Goal: Information Seeking & Learning: Learn about a topic

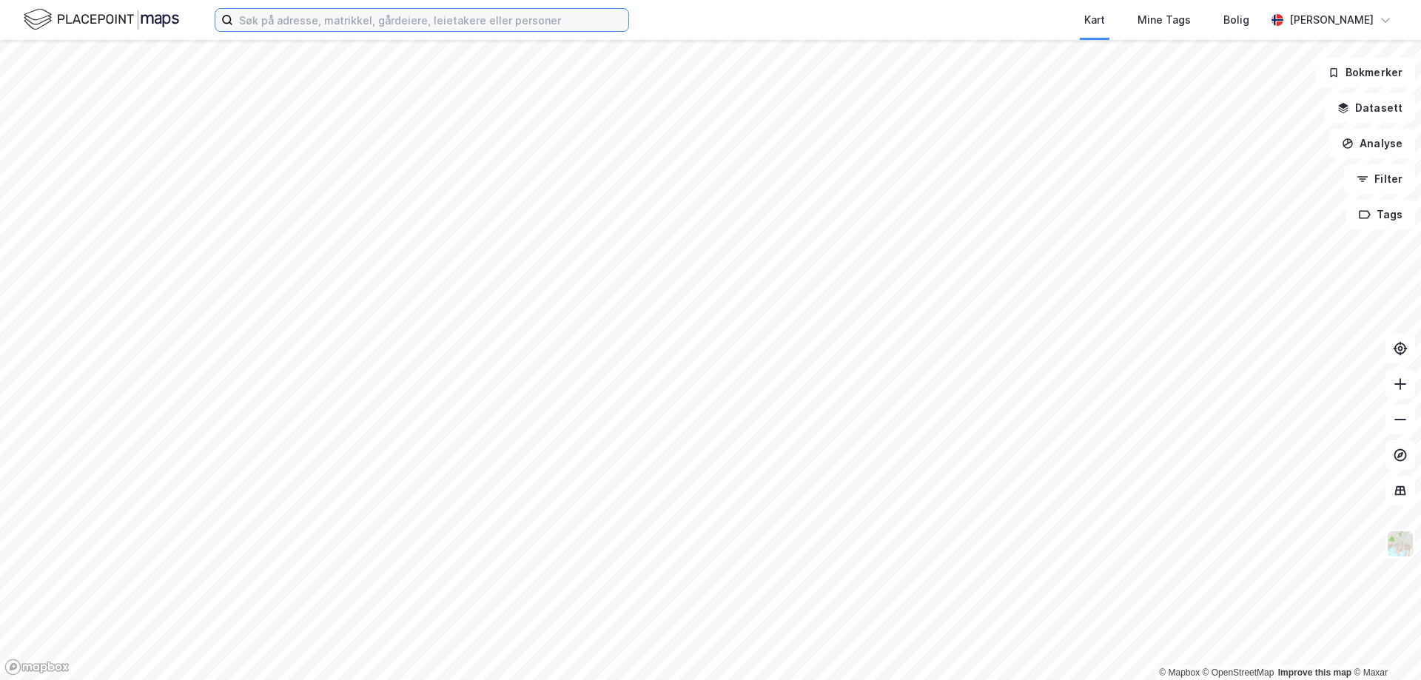
click at [420, 15] on input at bounding box center [430, 20] width 395 height 22
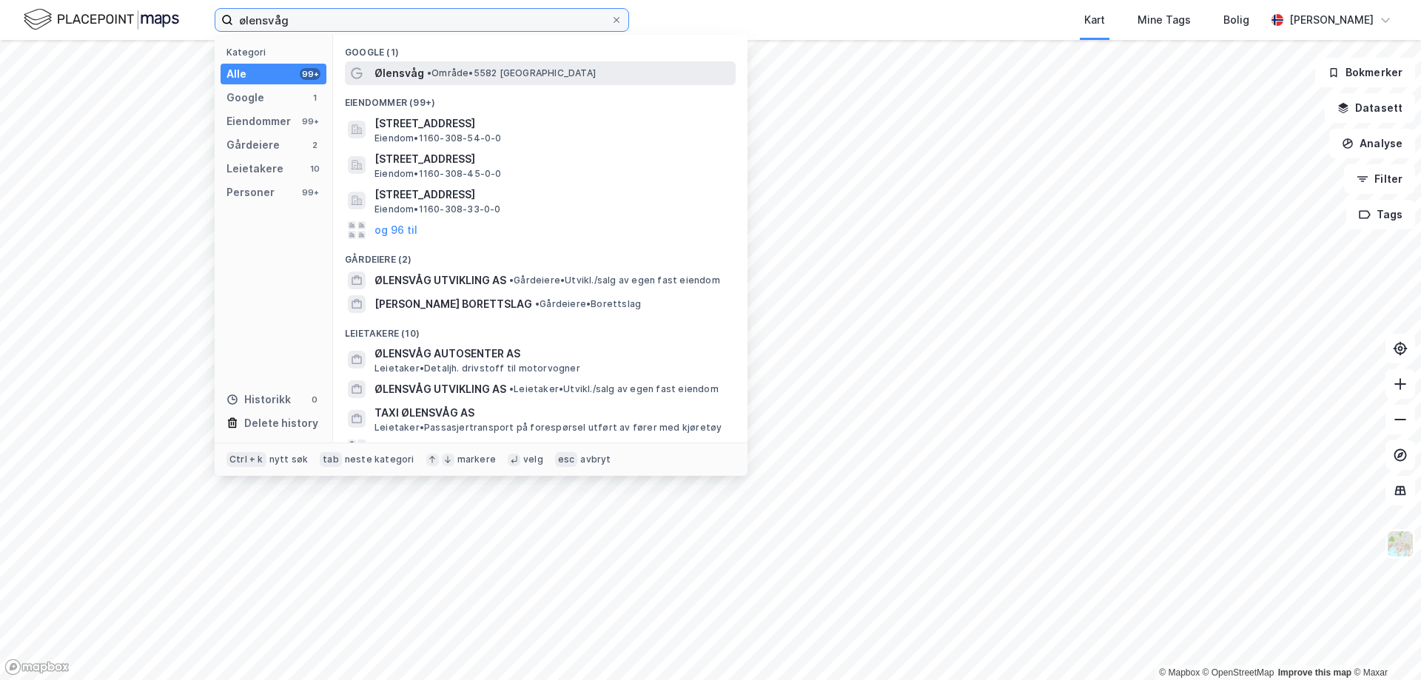
type input "ølensvåg"
click at [424, 79] on div "Ølensvåg • Område • 5582 [GEOGRAPHIC_DATA]" at bounding box center [553, 73] width 358 height 18
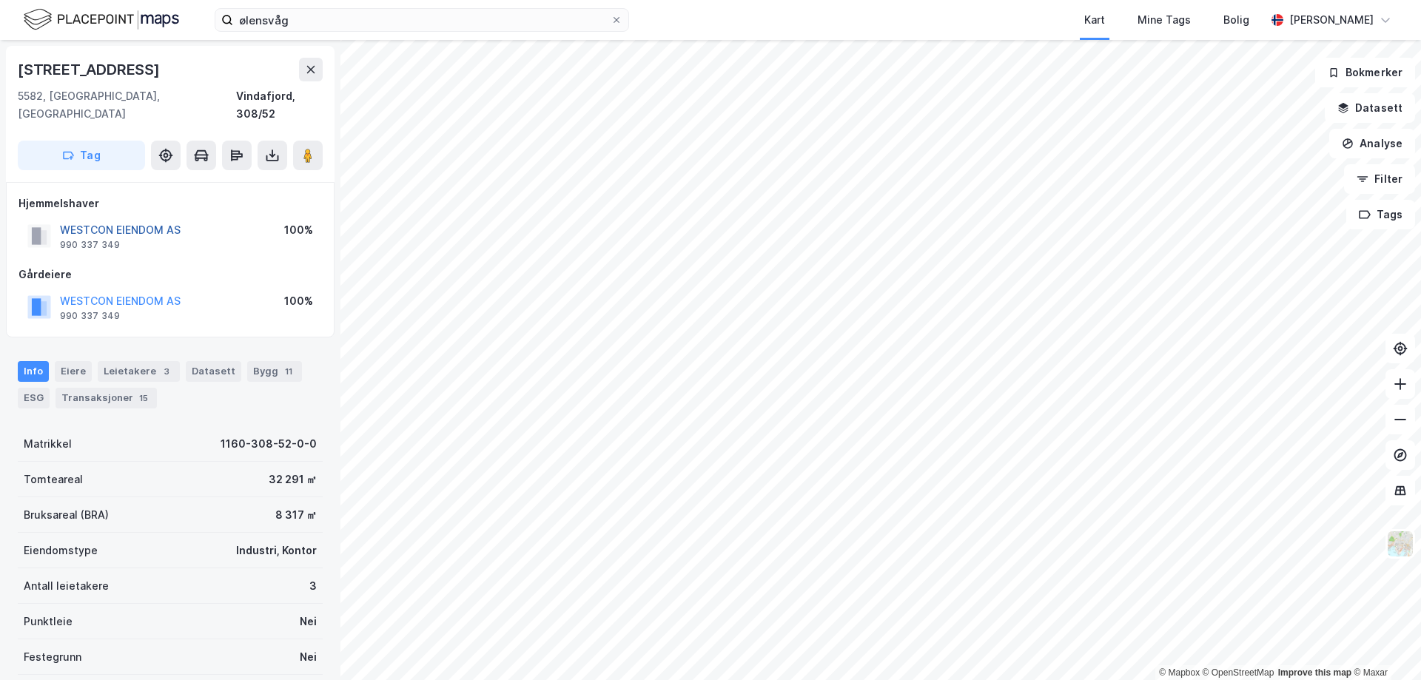
click at [0, 0] on button "WESTCON EIENDOM AS" at bounding box center [0, 0] width 0 height 0
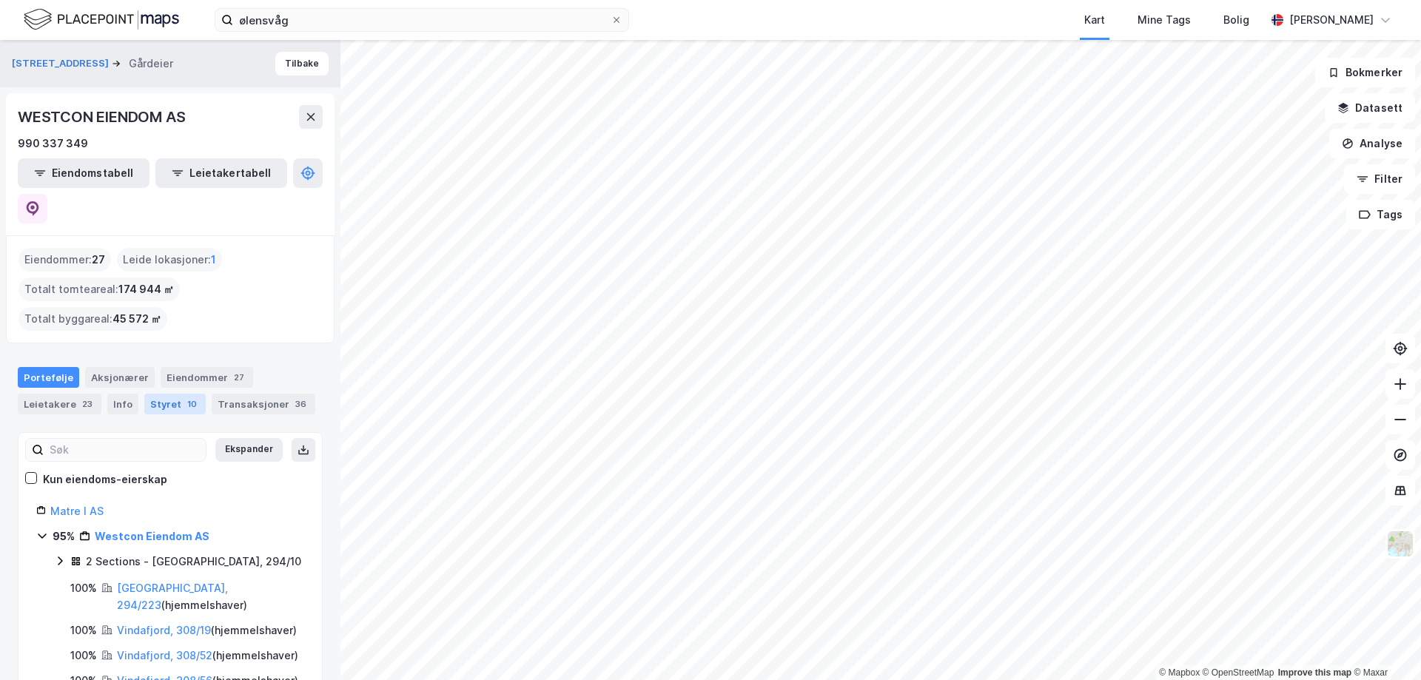
click at [153, 394] on div "Styret 10" at bounding box center [174, 404] width 61 height 21
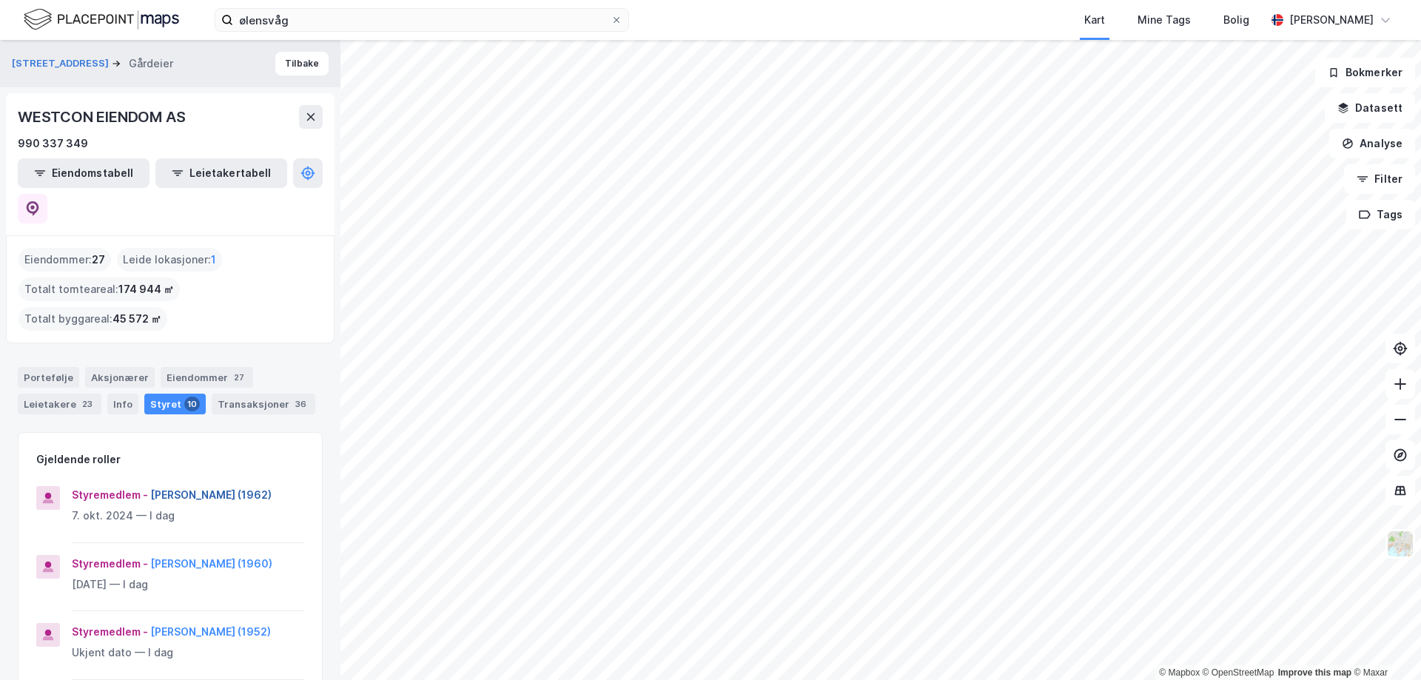
click at [0, 0] on button "[PERSON_NAME] (1962)" at bounding box center [0, 0] width 0 height 0
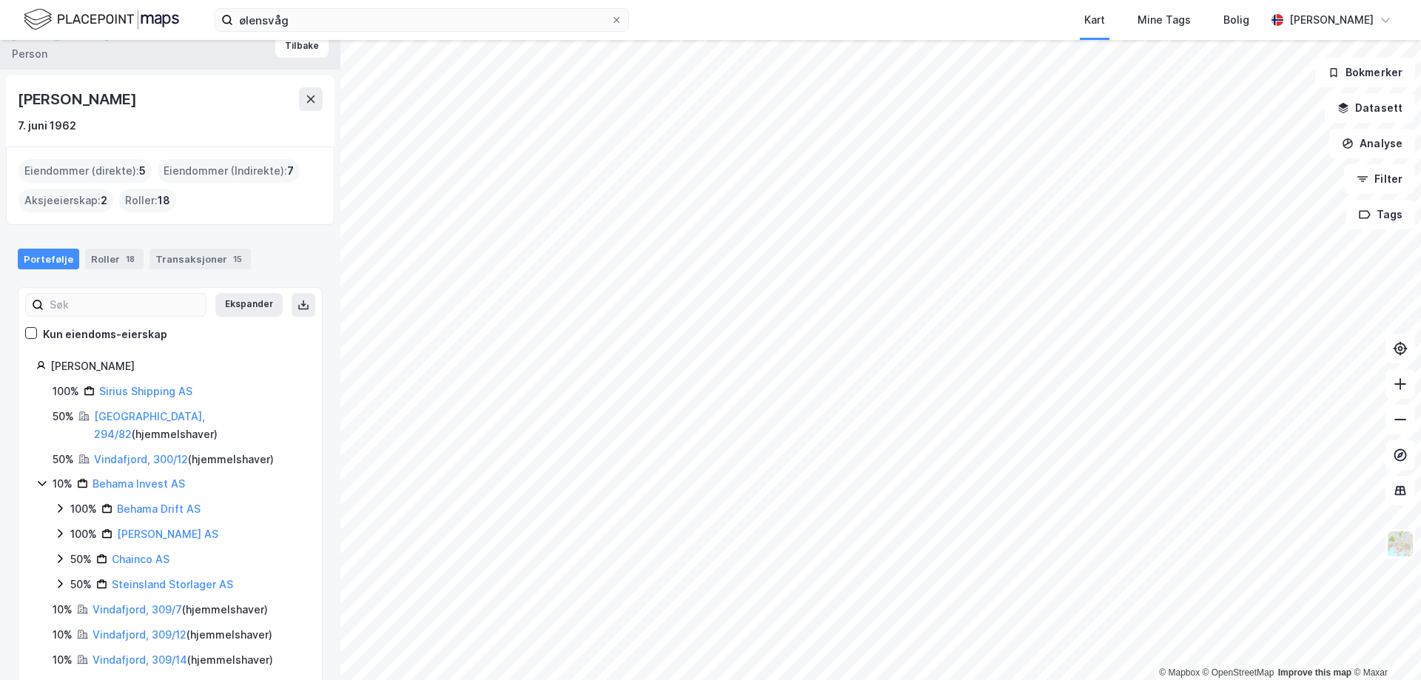
scroll to position [25, 0]
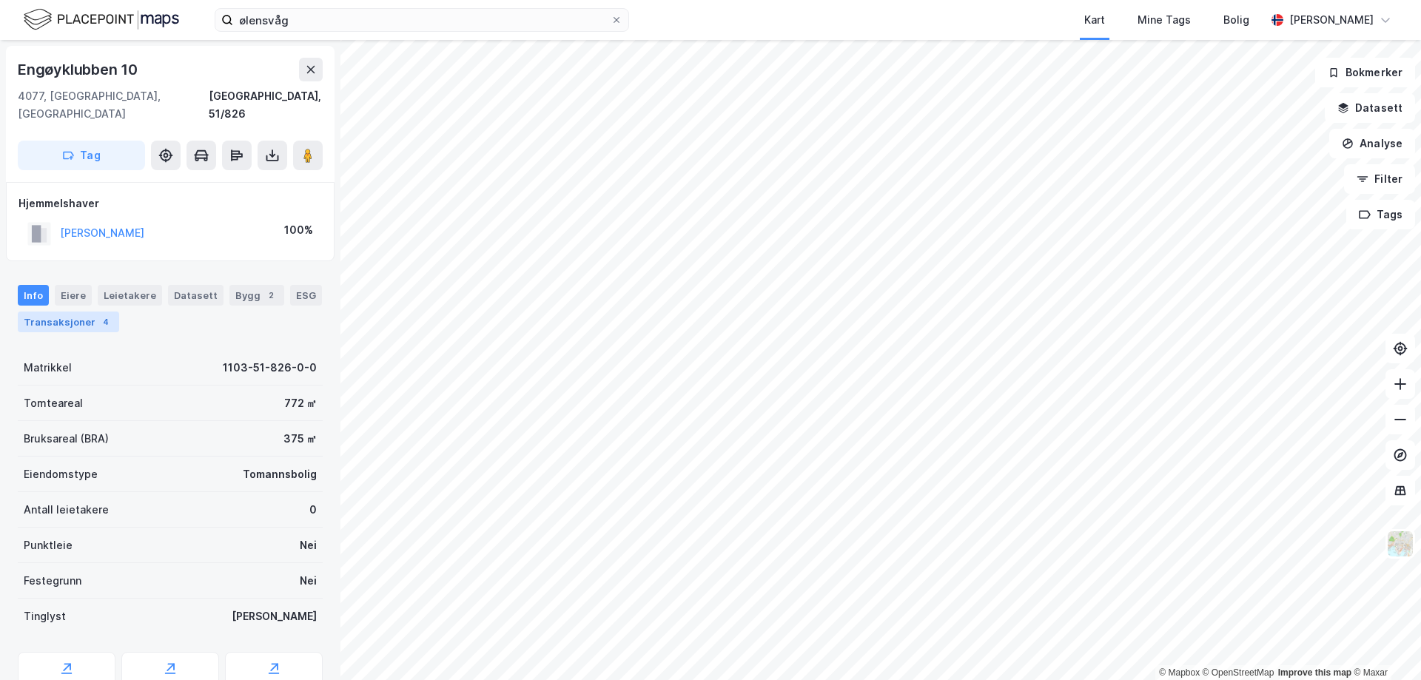
click at [73, 312] on div "Transaksjoner 4" at bounding box center [68, 322] width 101 height 21
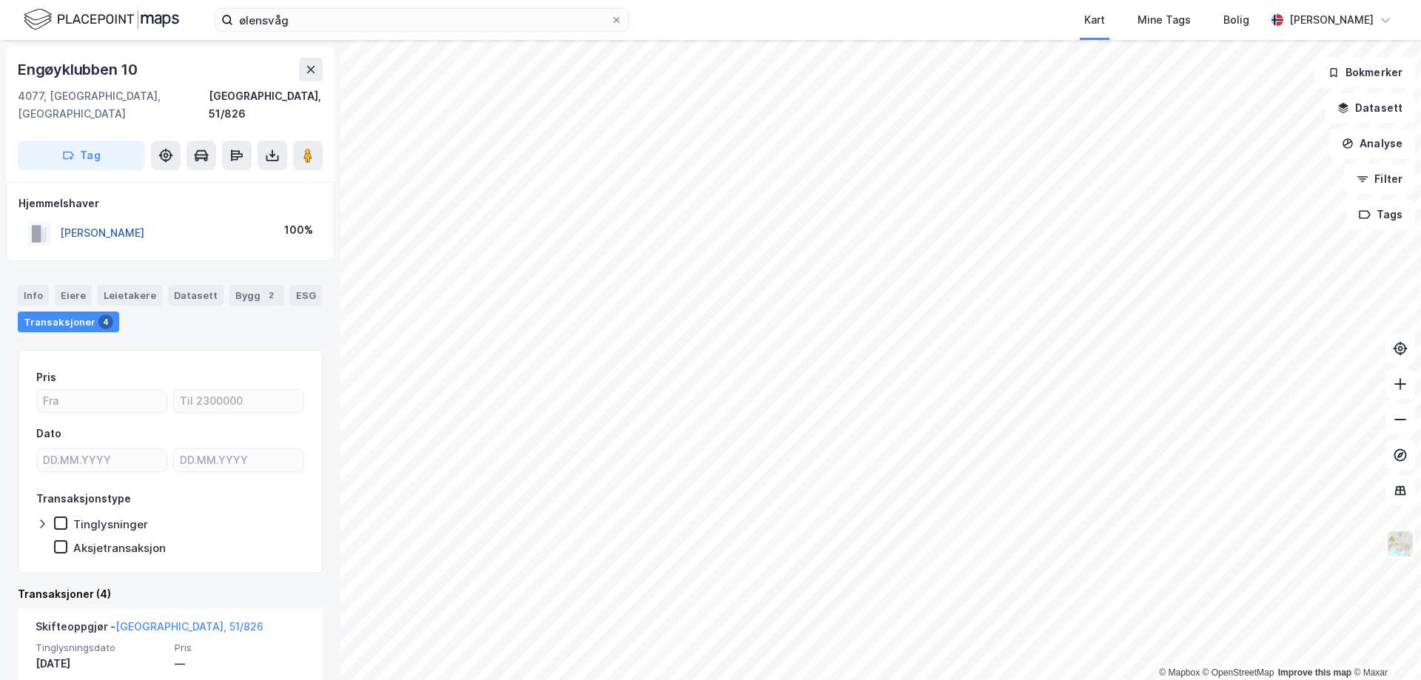
click at [0, 0] on button "[PERSON_NAME]" at bounding box center [0, 0] width 0 height 0
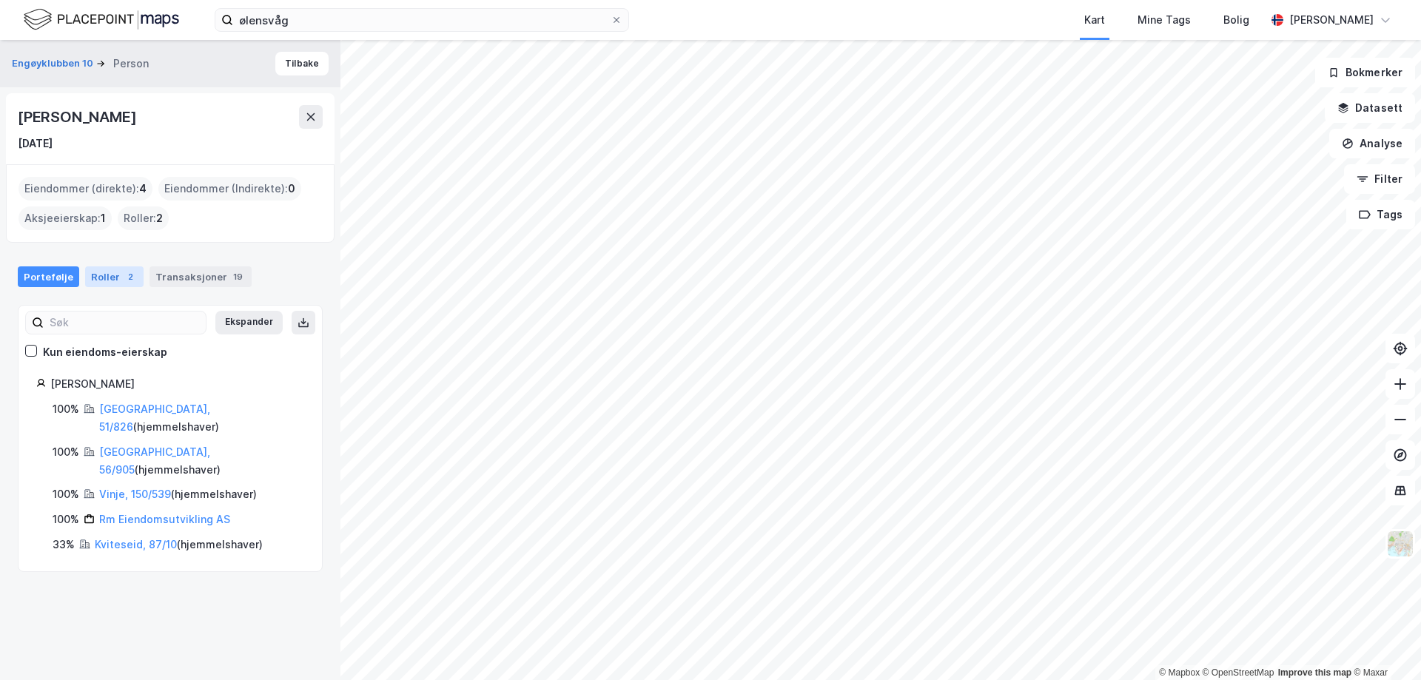
click at [109, 277] on div "Roller 2" at bounding box center [114, 276] width 58 height 21
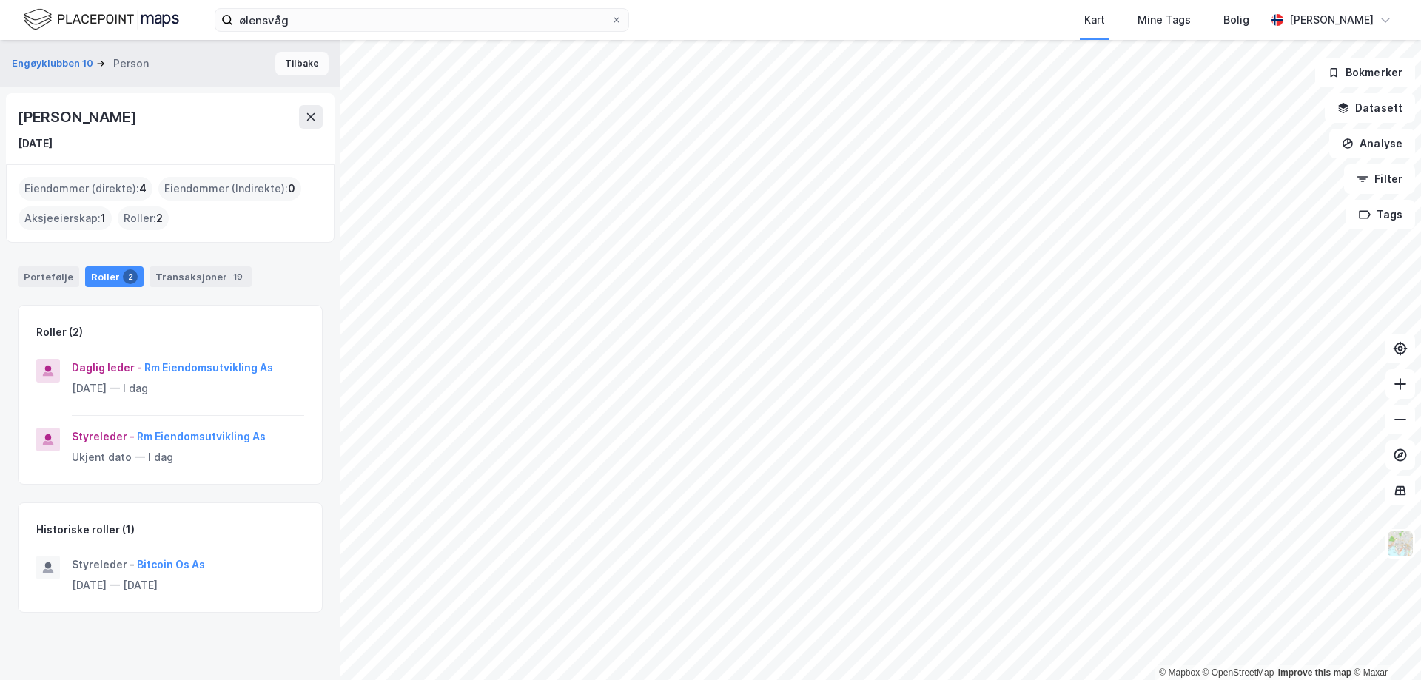
click at [285, 64] on button "Tilbake" at bounding box center [301, 64] width 53 height 24
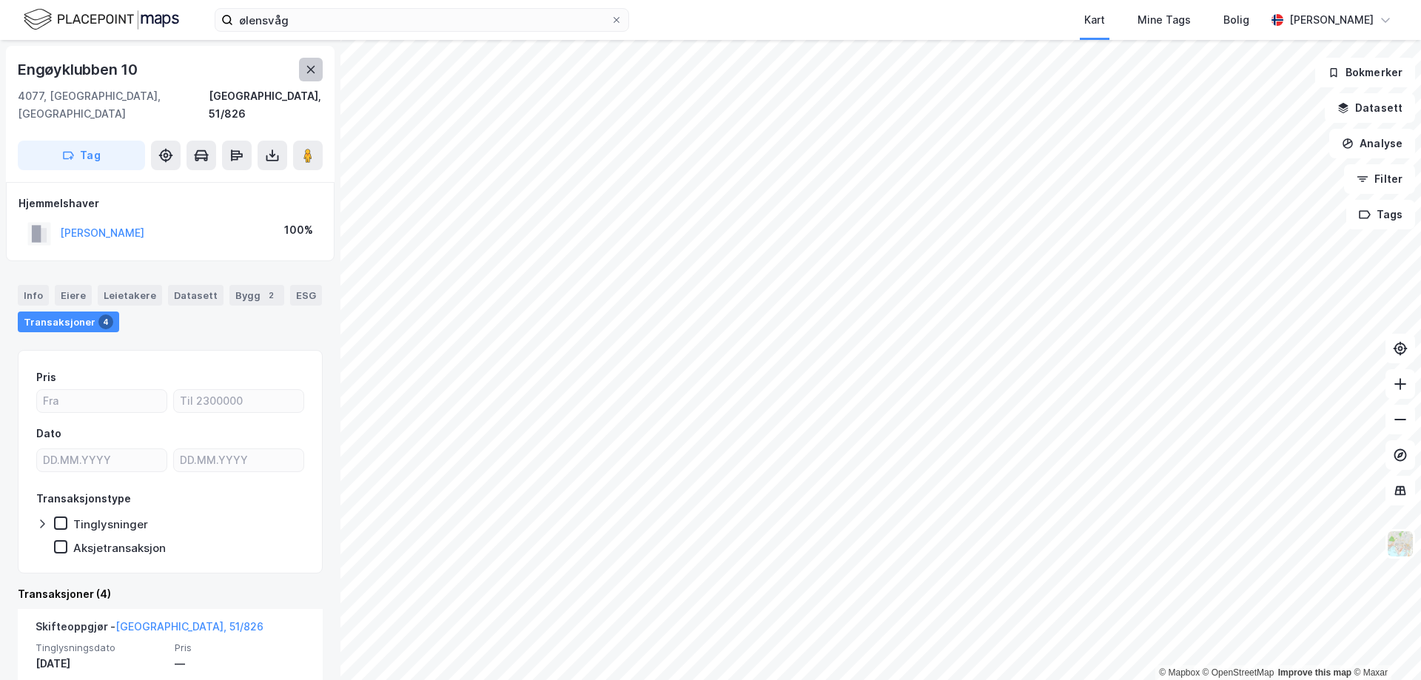
click at [302, 70] on button at bounding box center [311, 70] width 24 height 24
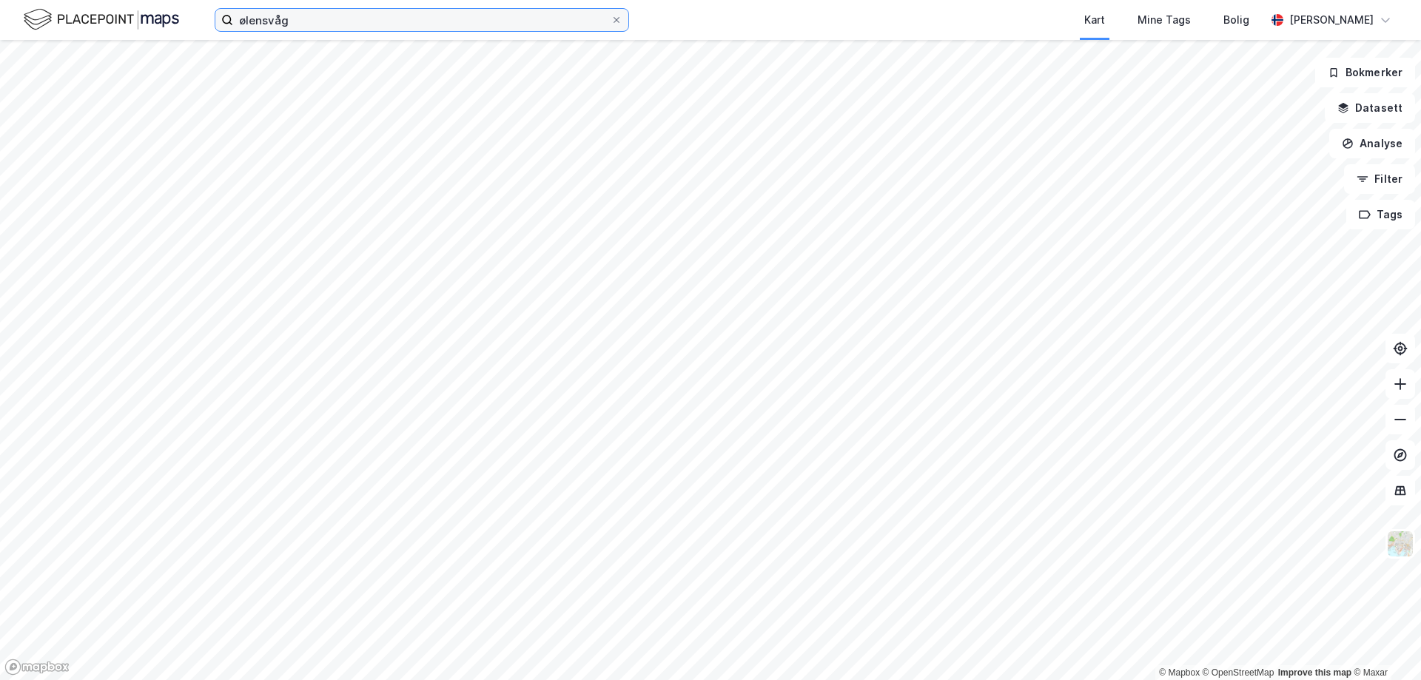
click at [288, 24] on input "ølensvåg" at bounding box center [421, 20] width 377 height 22
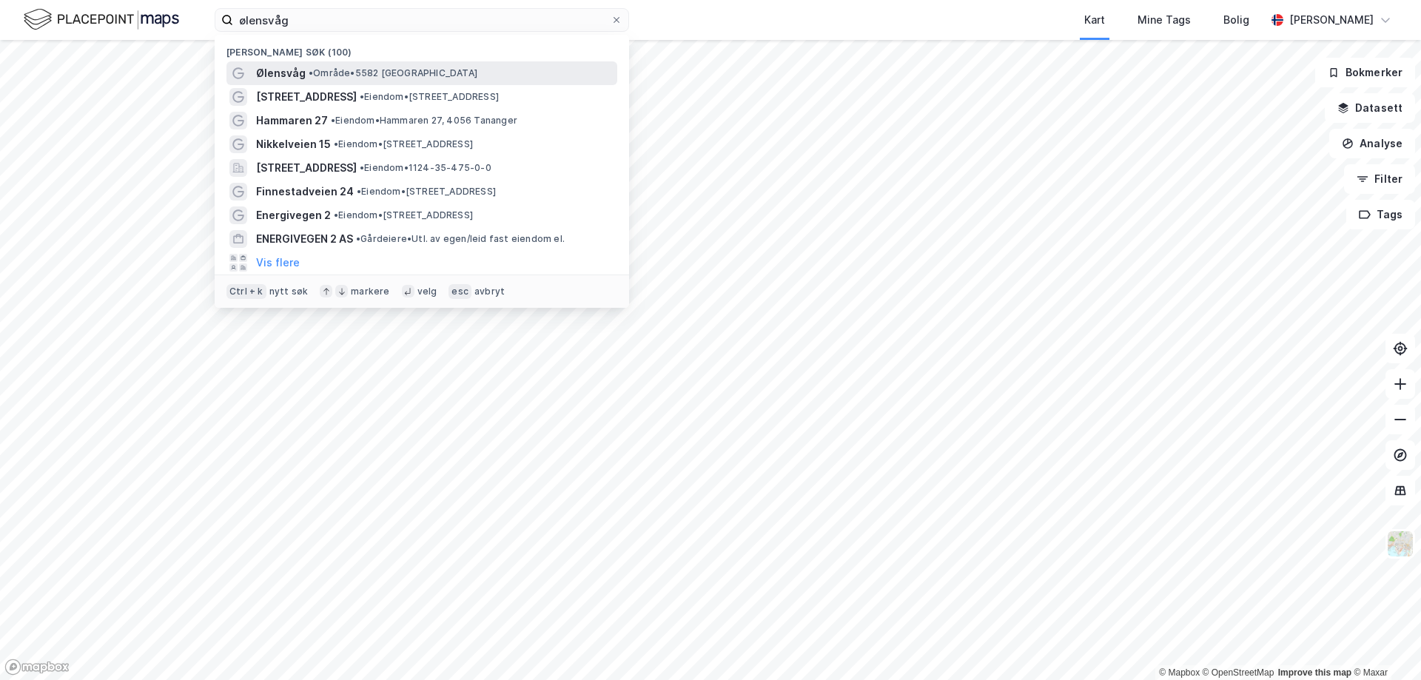
click at [297, 73] on span "Ølensvåg" at bounding box center [281, 73] width 50 height 18
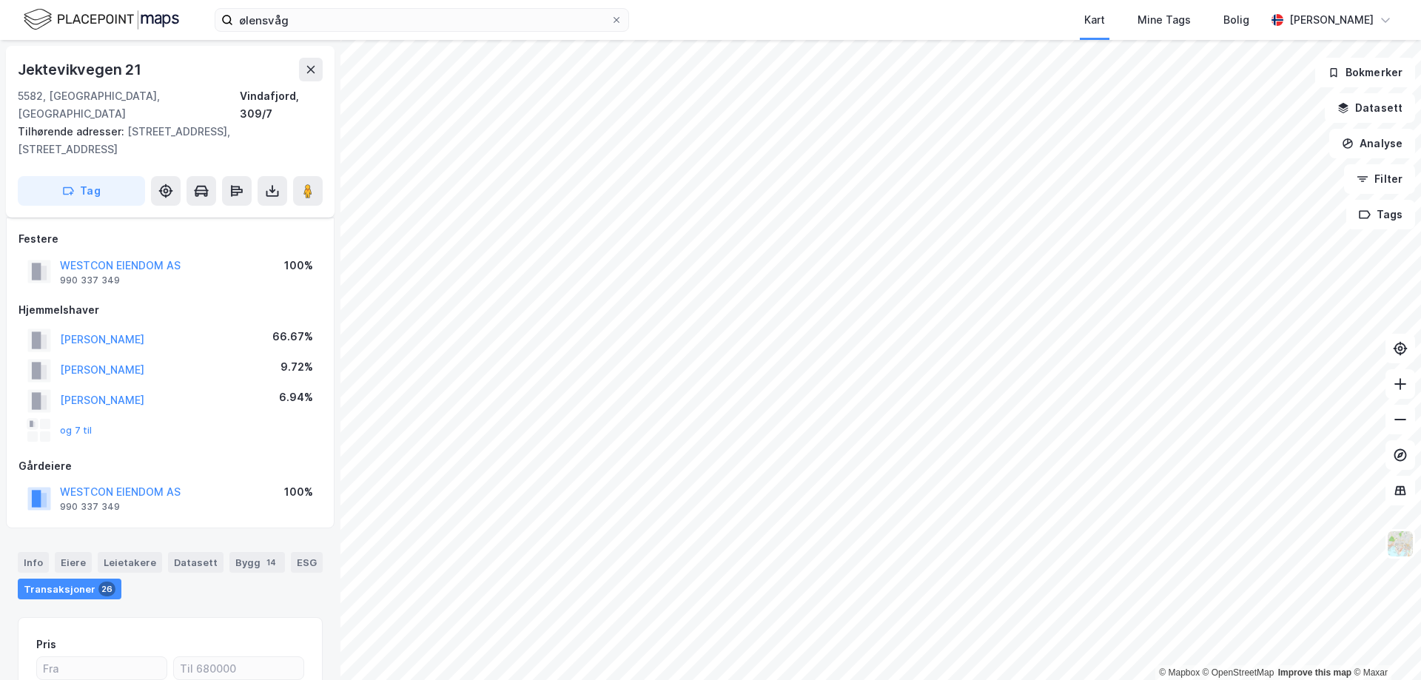
scroll to position [7, 0]
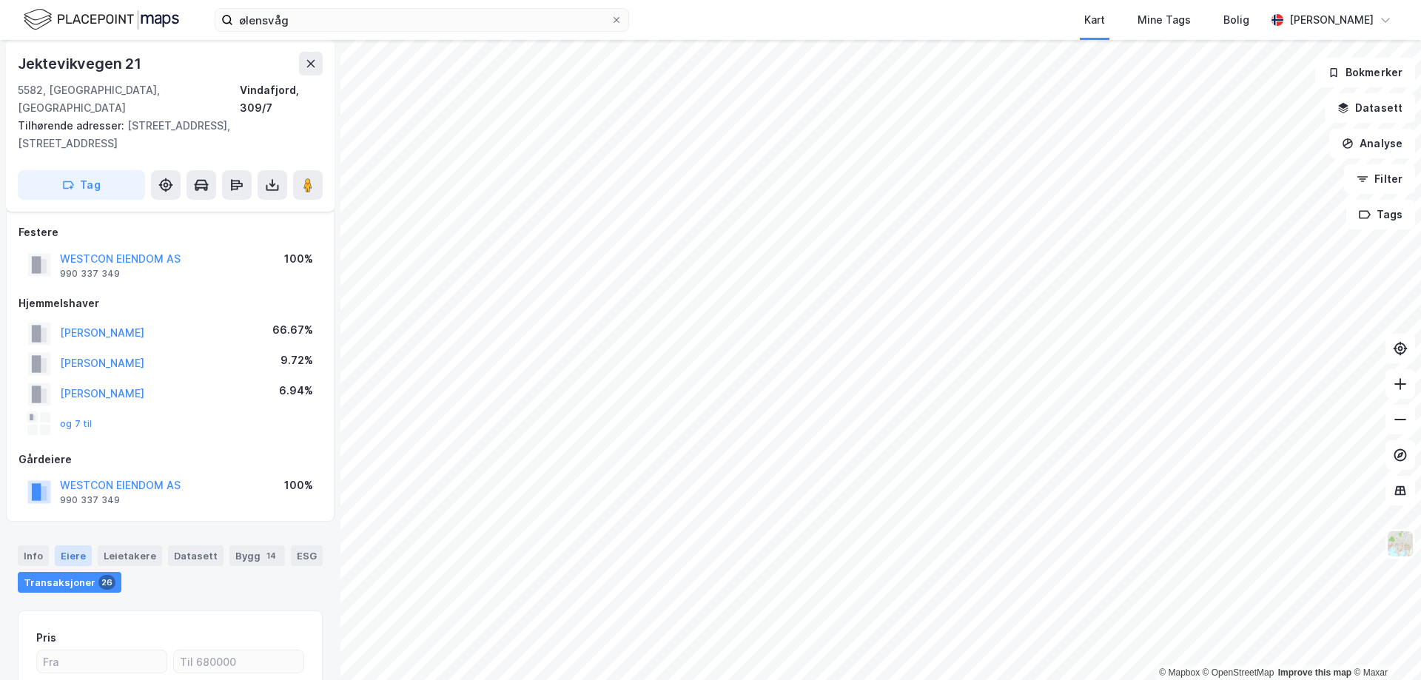
click at [73, 545] on div "Eiere" at bounding box center [73, 555] width 37 height 21
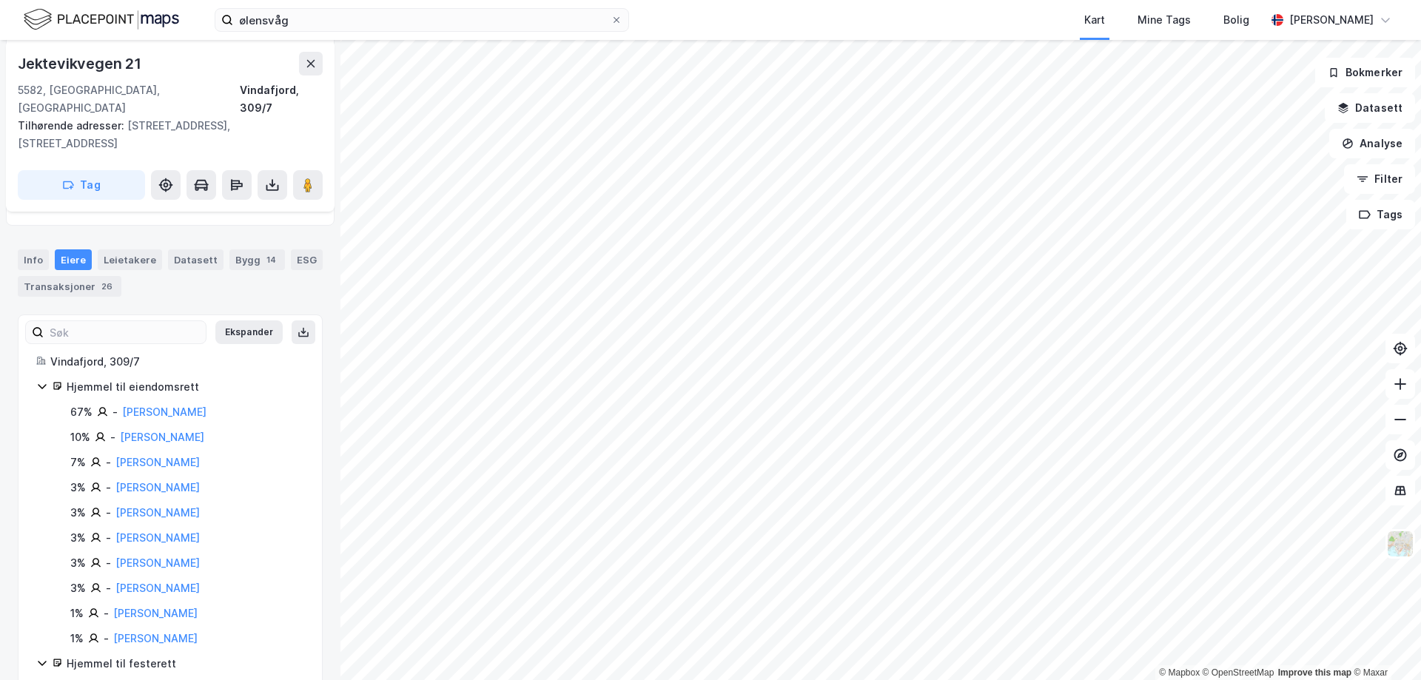
scroll to position [321, 0]
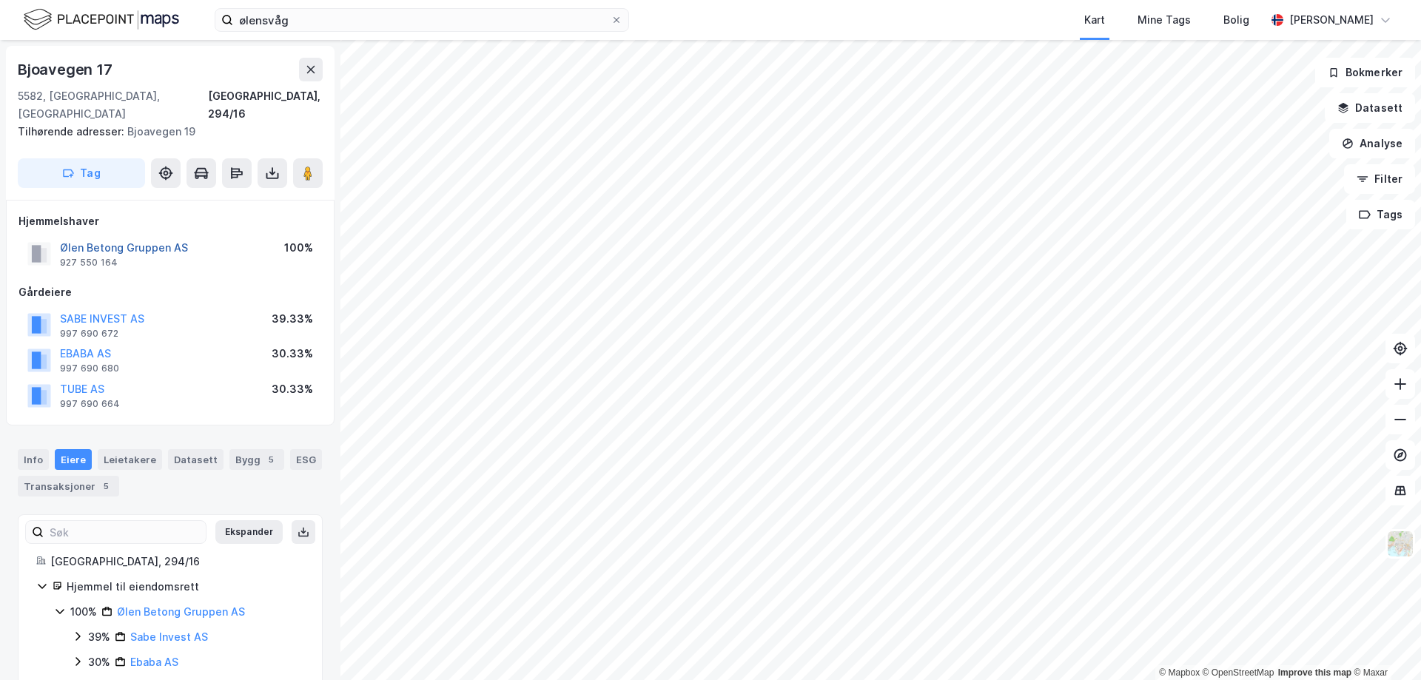
click at [0, 0] on button "Ølen Betong Gruppen AS" at bounding box center [0, 0] width 0 height 0
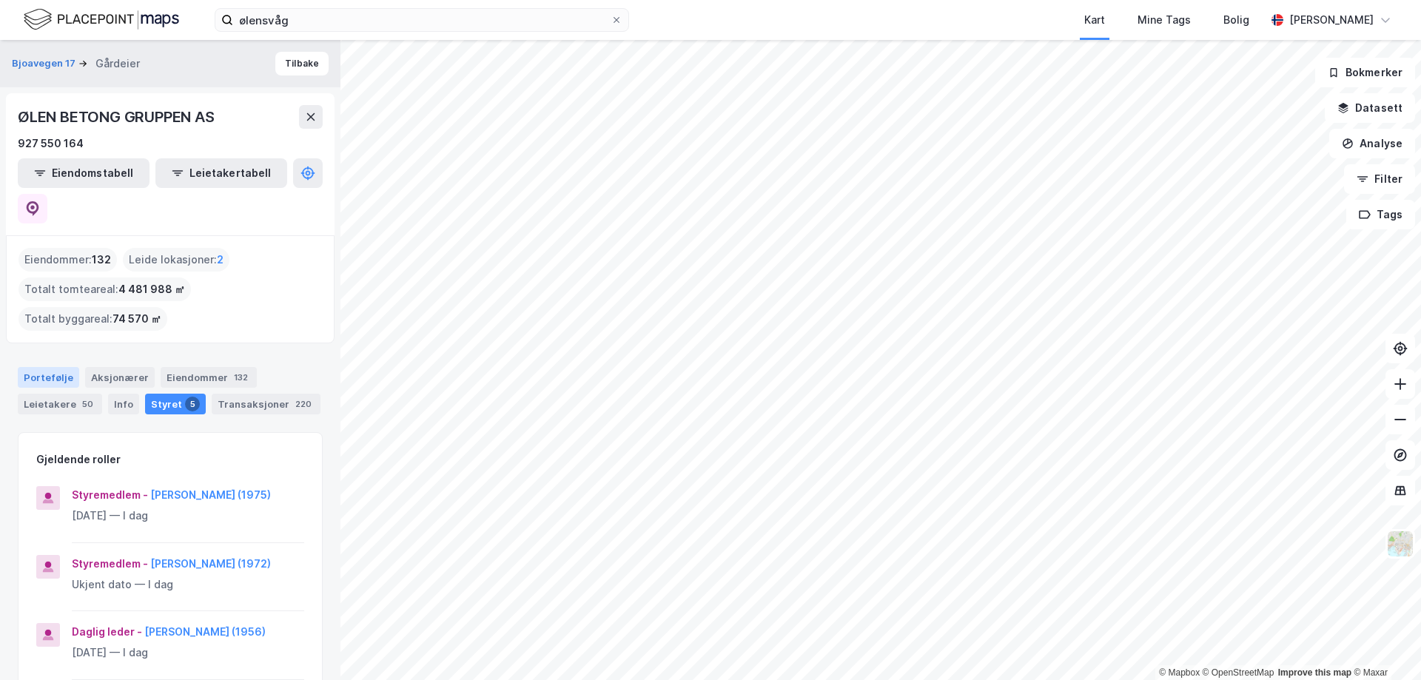
click at [50, 367] on div "Portefølje" at bounding box center [48, 377] width 61 height 21
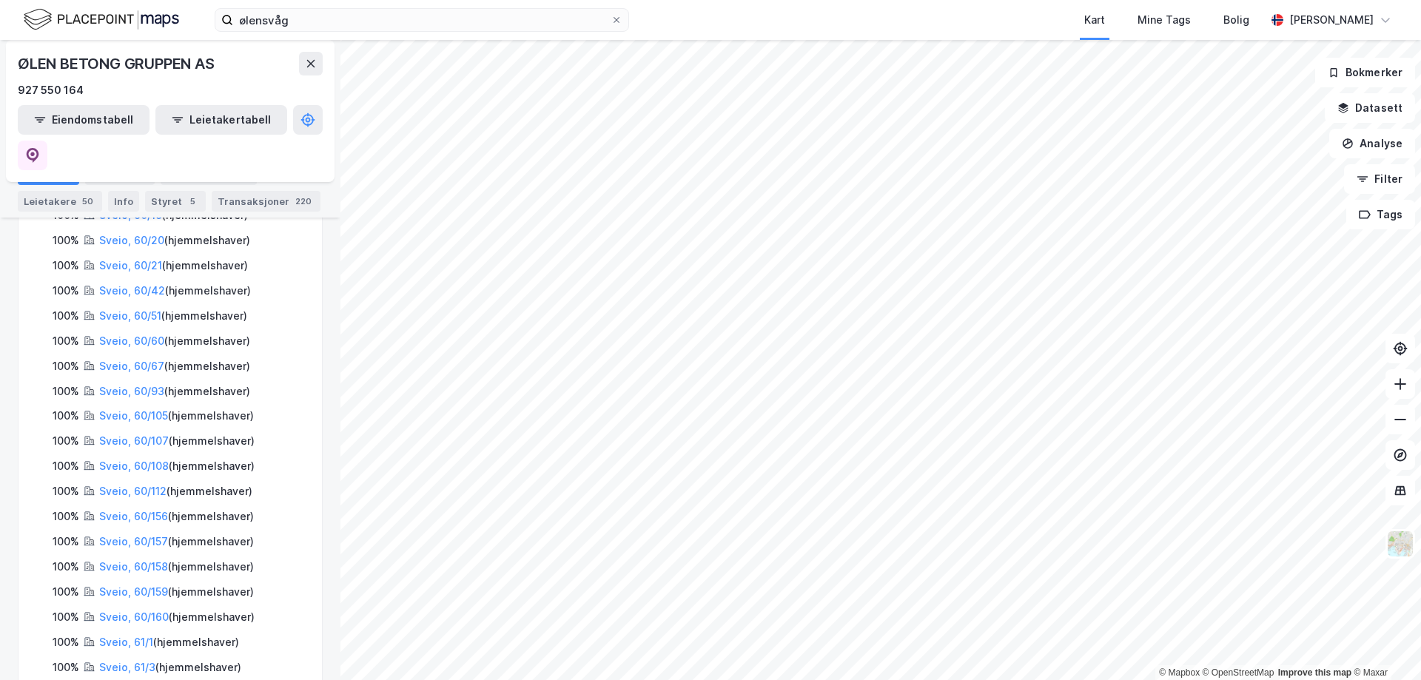
scroll to position [1139, 0]
click at [320, 497] on div "© Mapbox © OpenStreetMap Improve this map © [PERSON_NAME] 17 Gårdeier Tilbake Ø…" at bounding box center [710, 360] width 1421 height 640
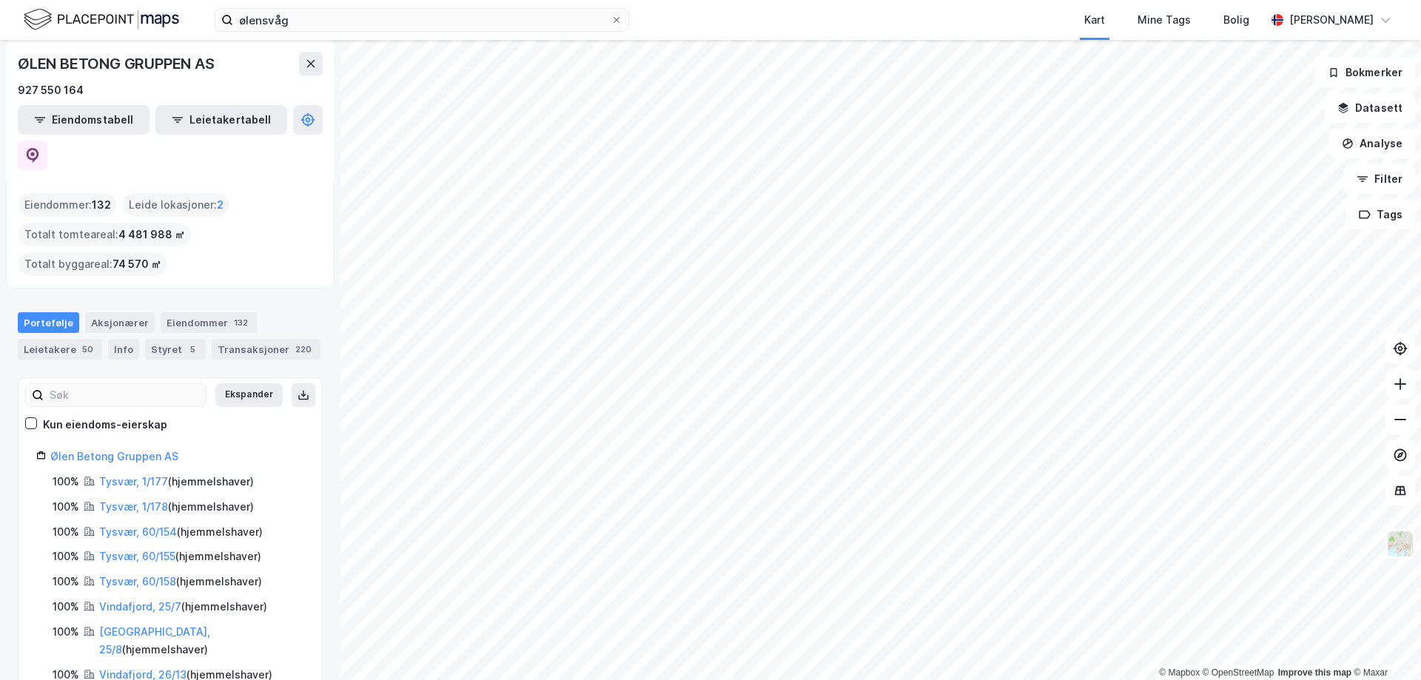
scroll to position [0, 0]
